Goal: Task Accomplishment & Management: Manage account settings

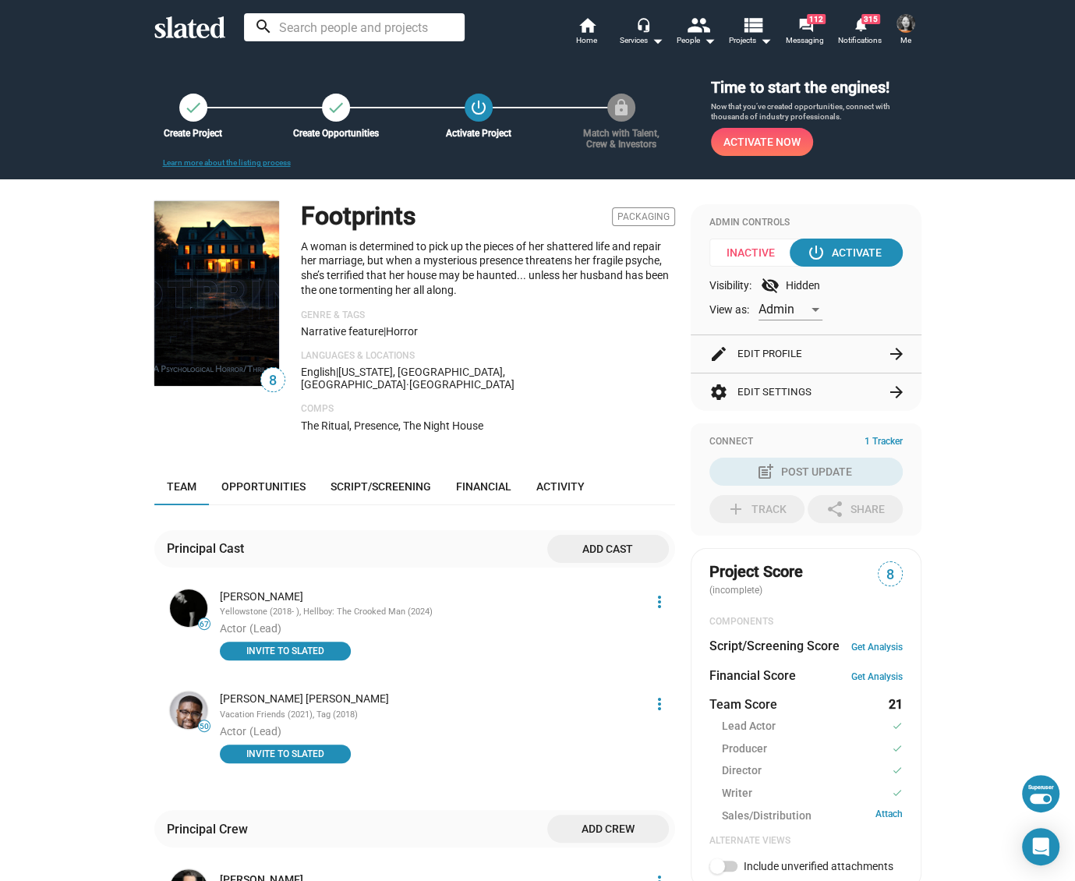
click at [398, 22] on input at bounding box center [354, 27] width 221 height 28
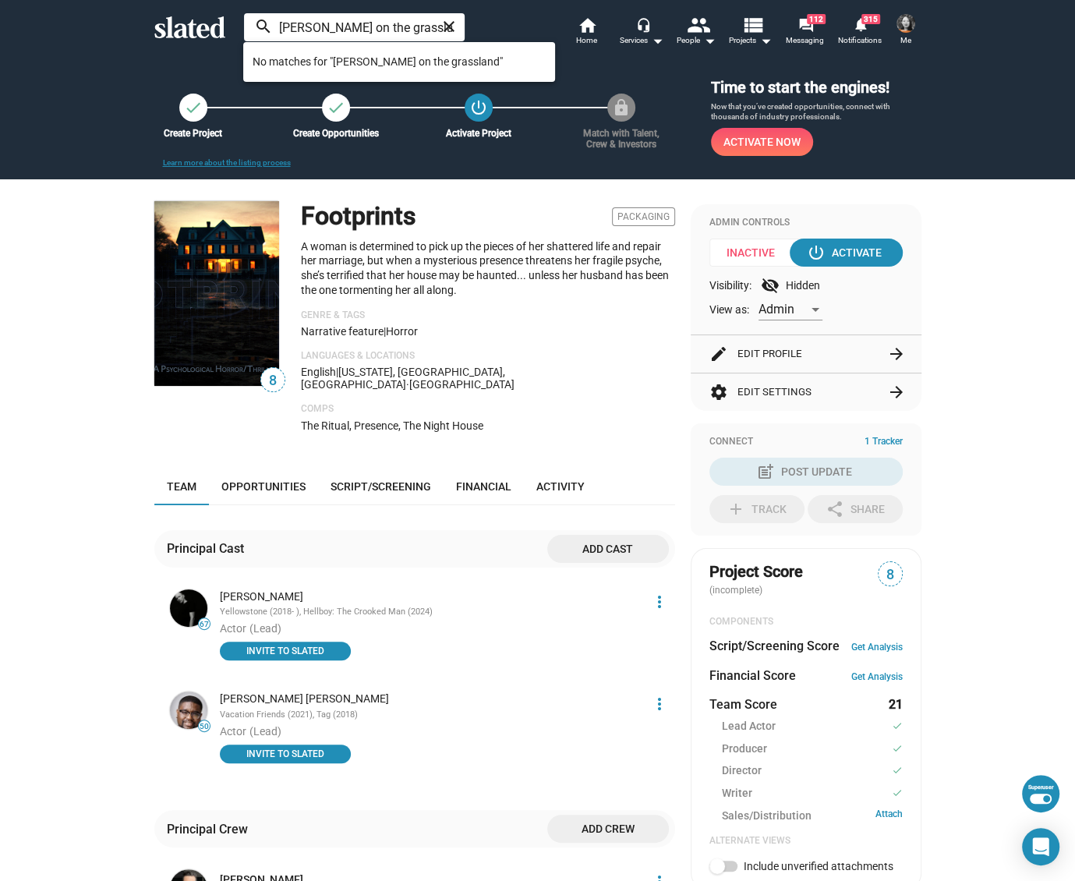
type input "[PERSON_NAME] on the grassland"
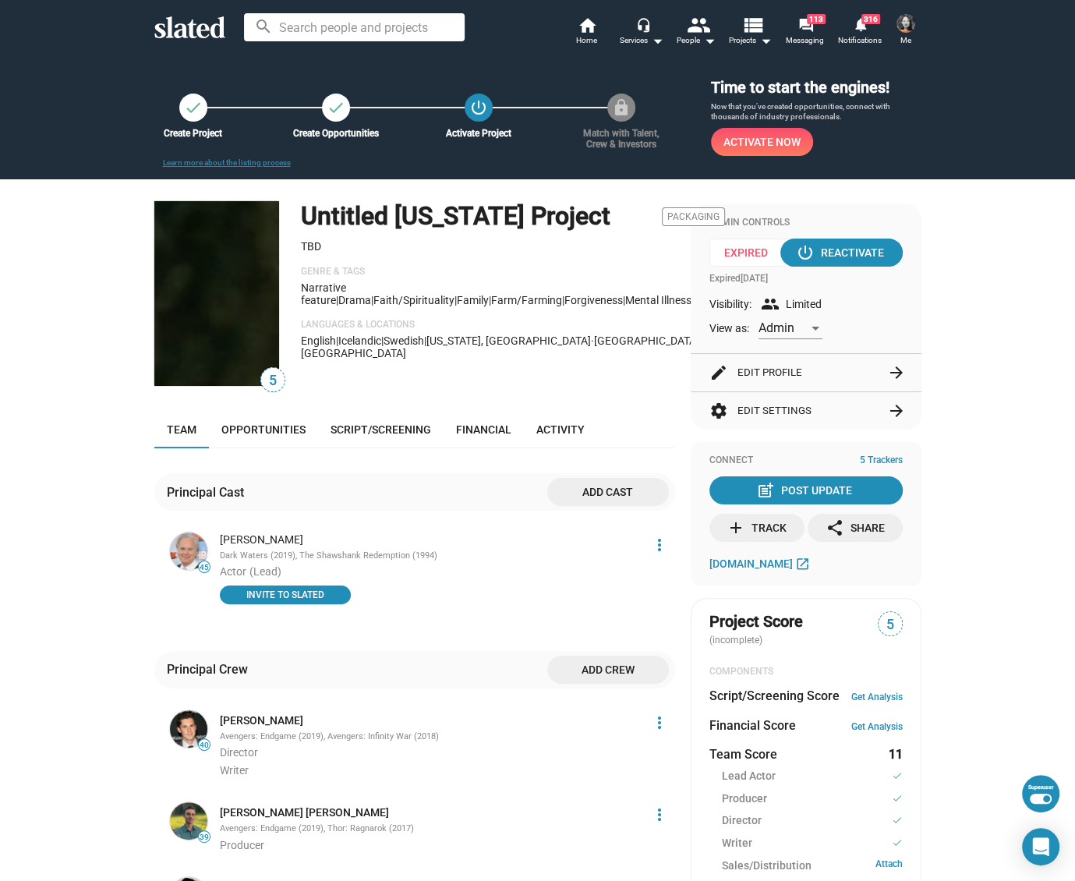
click at [794, 385] on button "edit Edit Profile arrow_forward" at bounding box center [805, 372] width 193 height 37
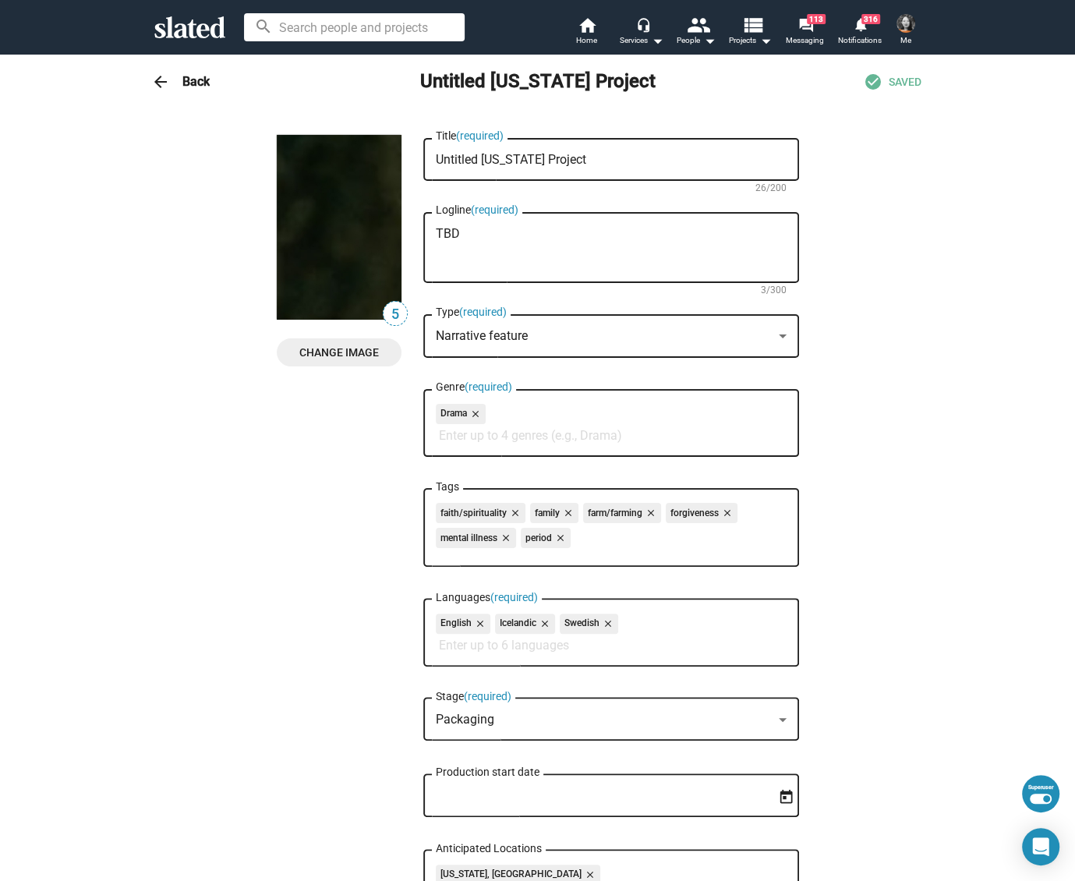
click at [193, 69] on div "arrow_back Back Untitled Minnesota Project check_circle SAVED" at bounding box center [538, 81] width 798 height 31
click at [193, 78] on h3 "Back" at bounding box center [195, 81] width 27 height 16
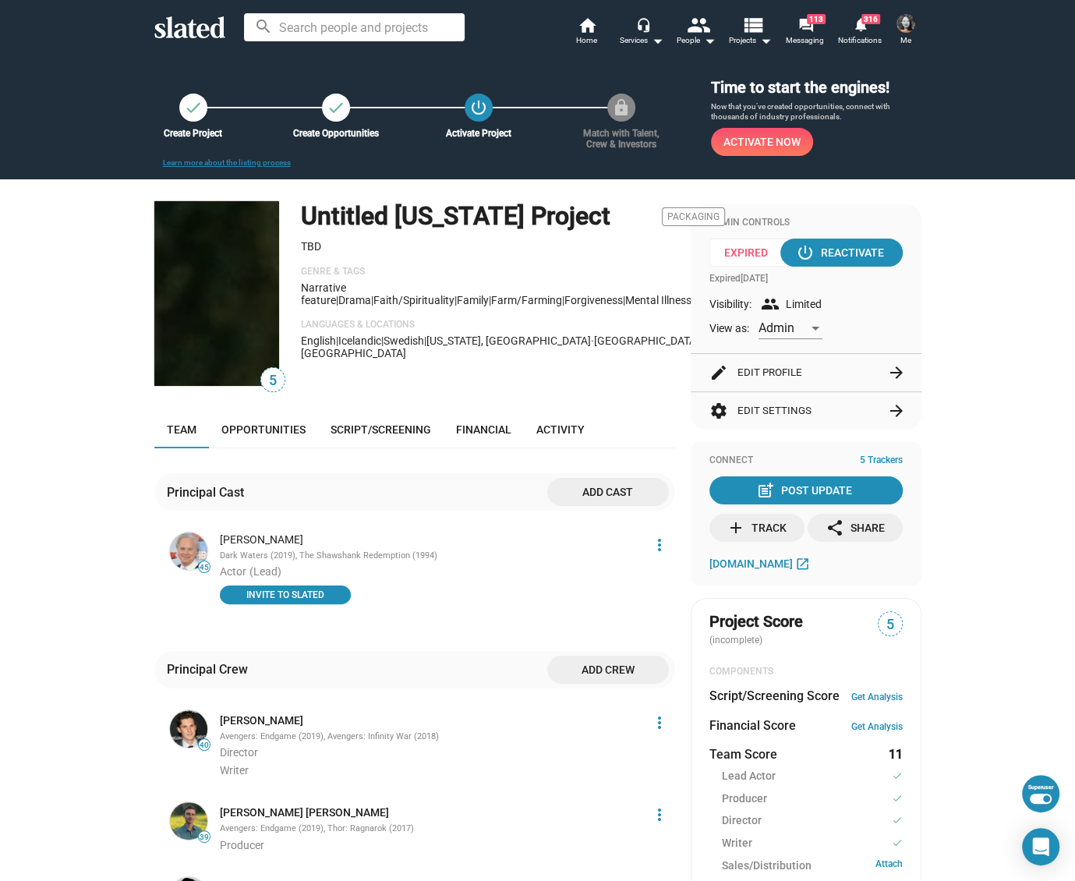
click at [808, 419] on button "settings Edit Settings arrow_forward" at bounding box center [805, 410] width 193 height 37
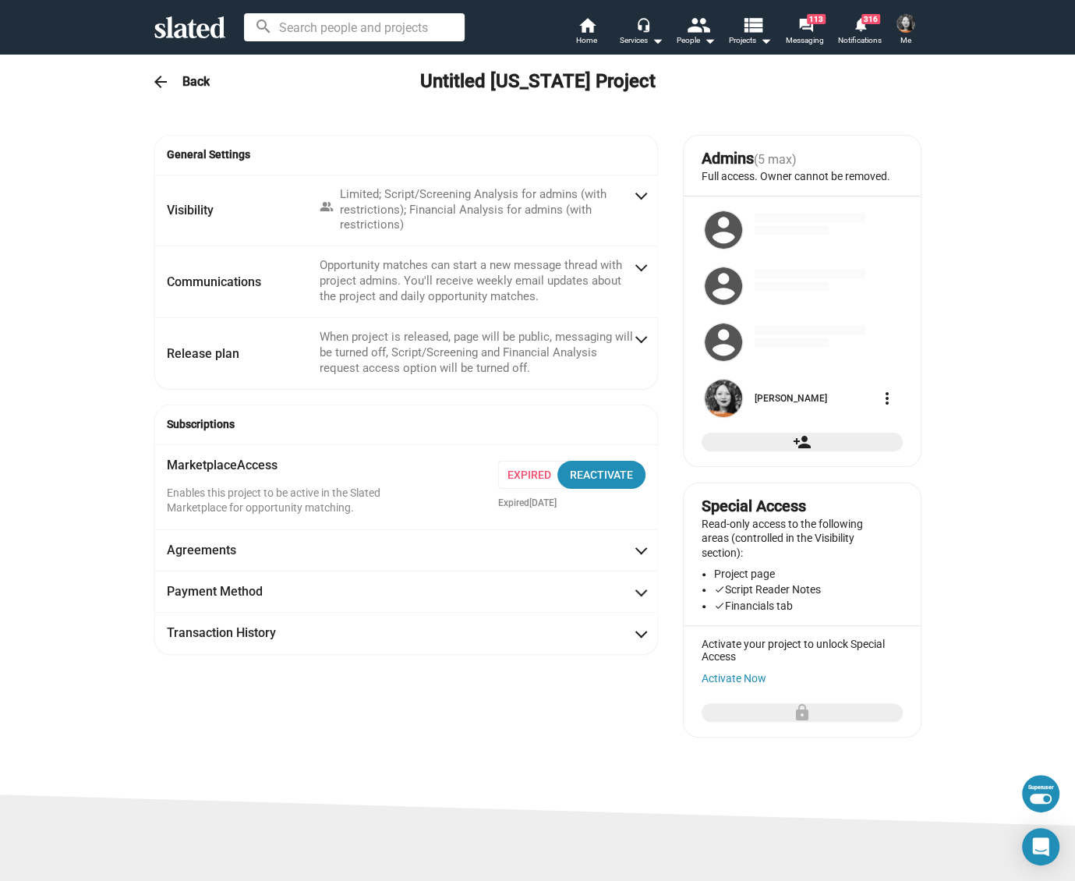
radio input "false"
radio input "true"
click at [160, 86] on mat-icon "arrow_back" at bounding box center [160, 82] width 19 height 19
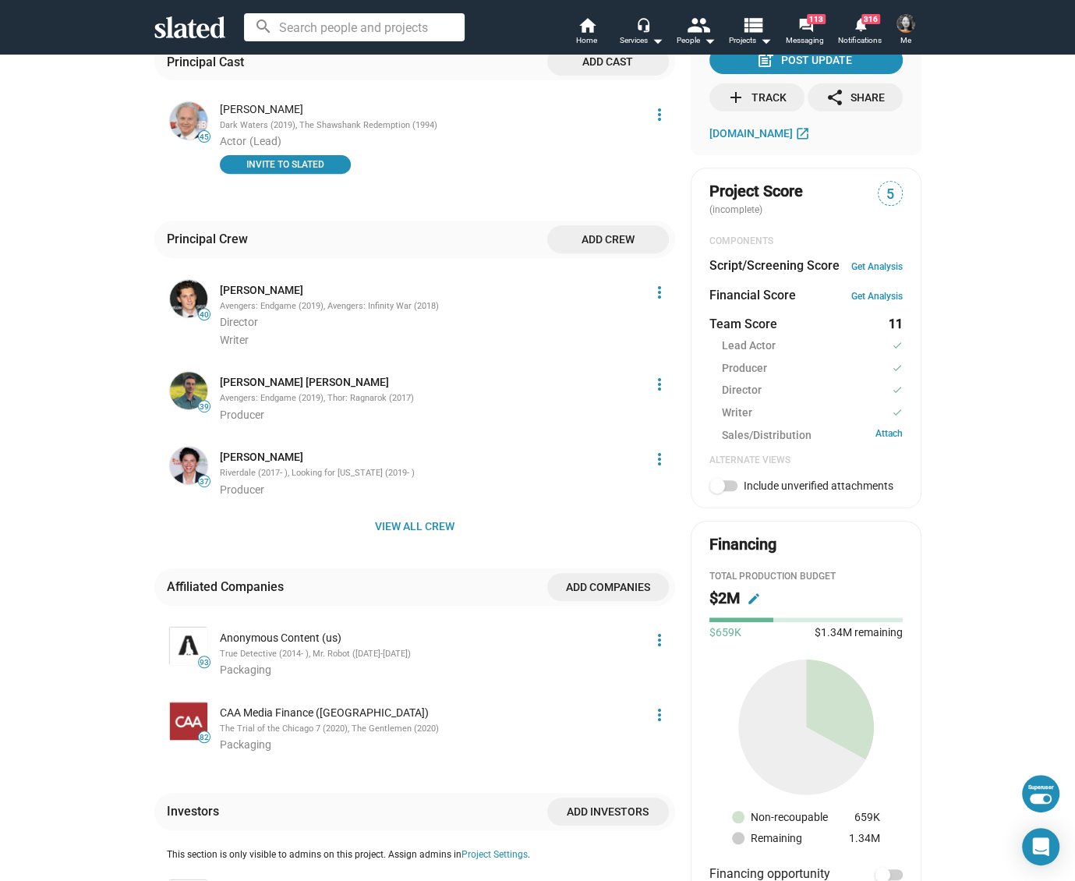
scroll to position [434, 0]
